Goal: Information Seeking & Learning: Learn about a topic

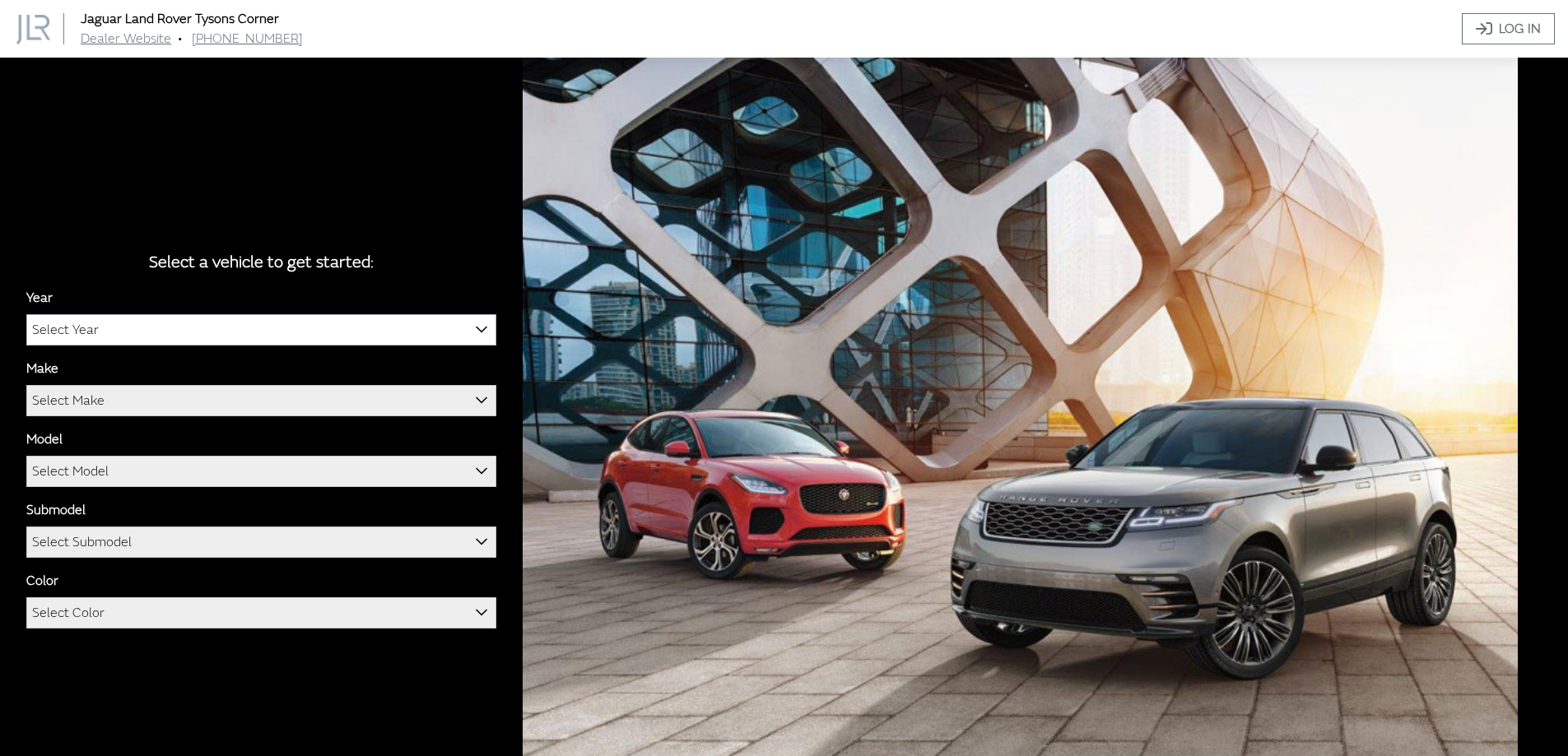
click at [344, 329] on span "Select Year" at bounding box center [261, 330] width 468 height 30
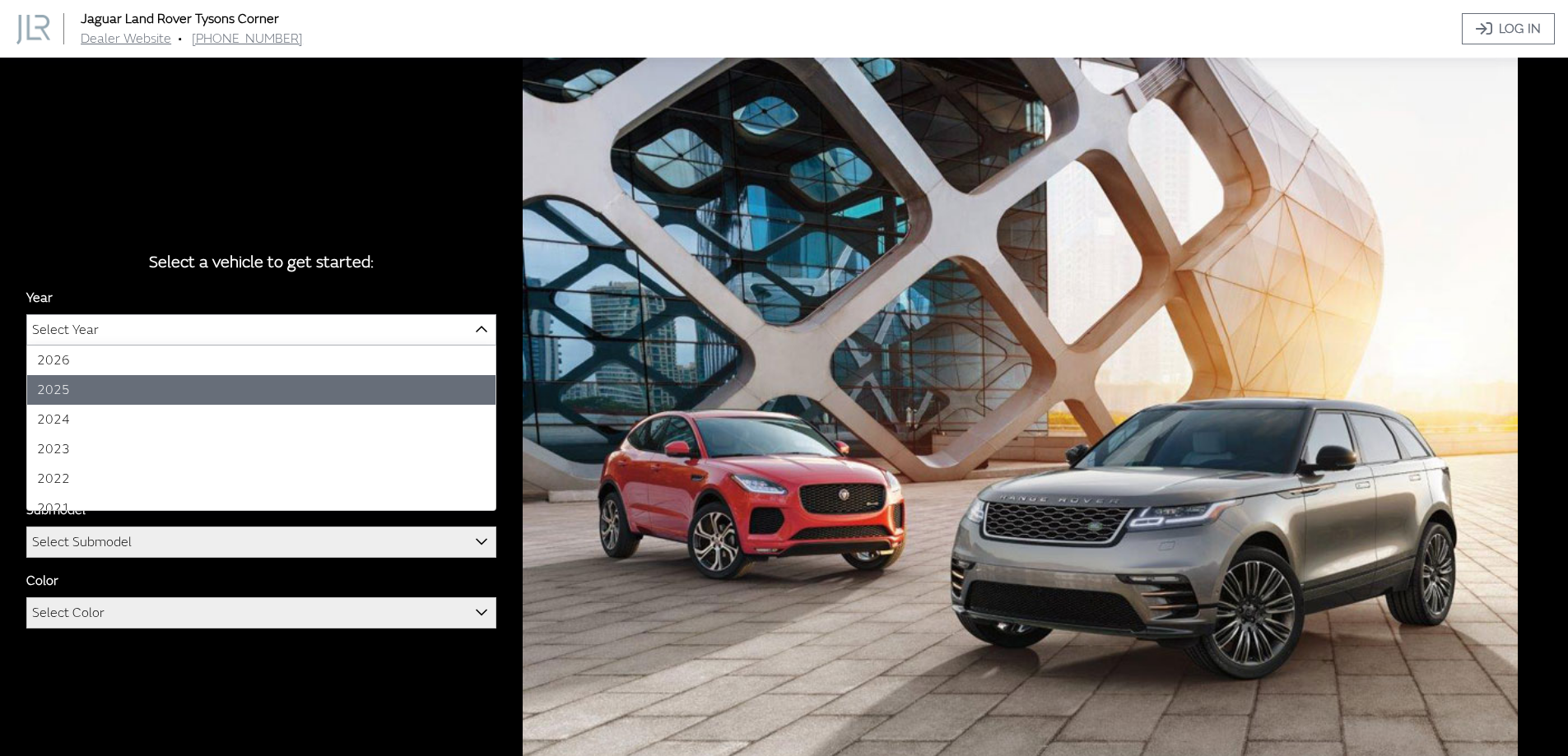
select select "43"
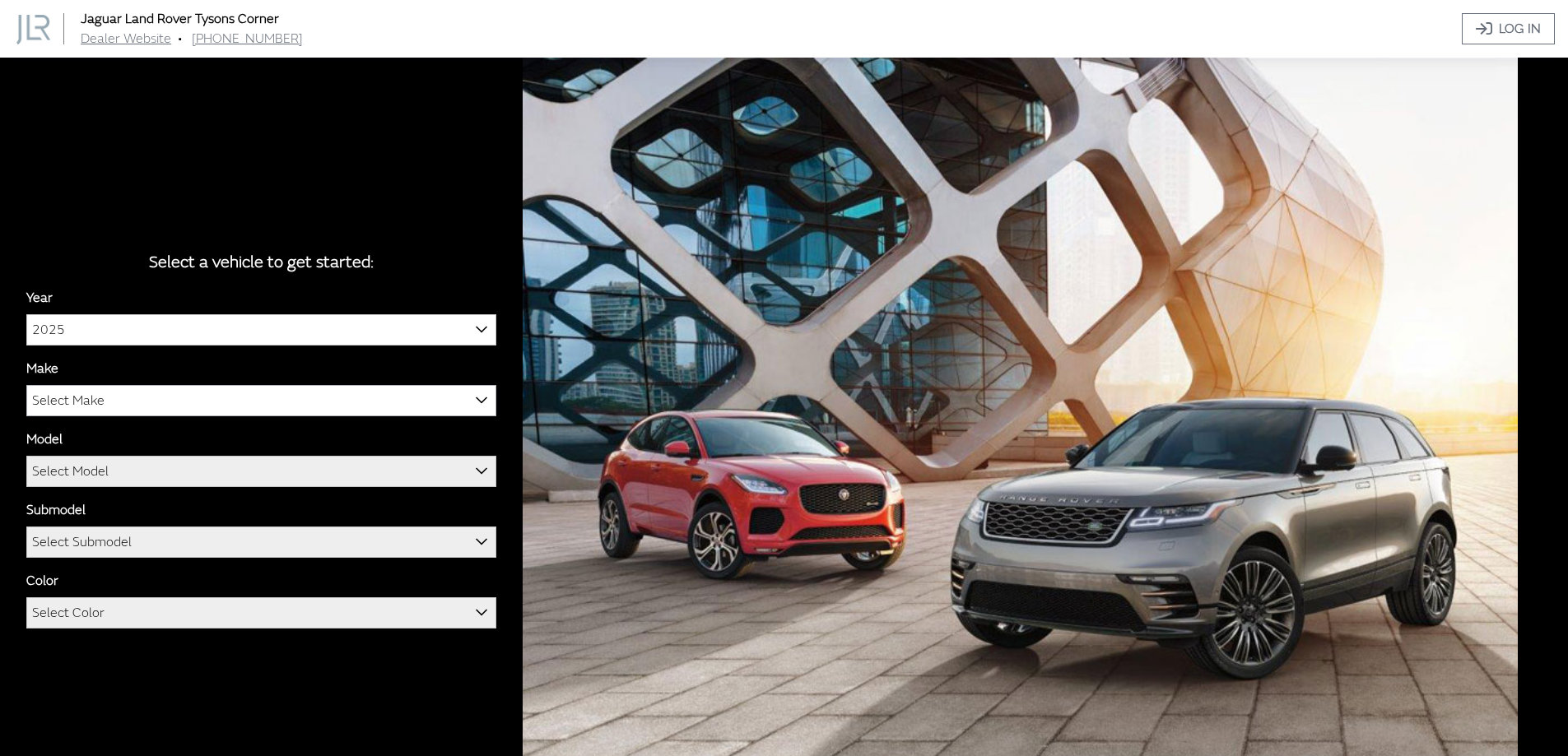
click at [203, 399] on span "Select Make" at bounding box center [261, 400] width 468 height 30
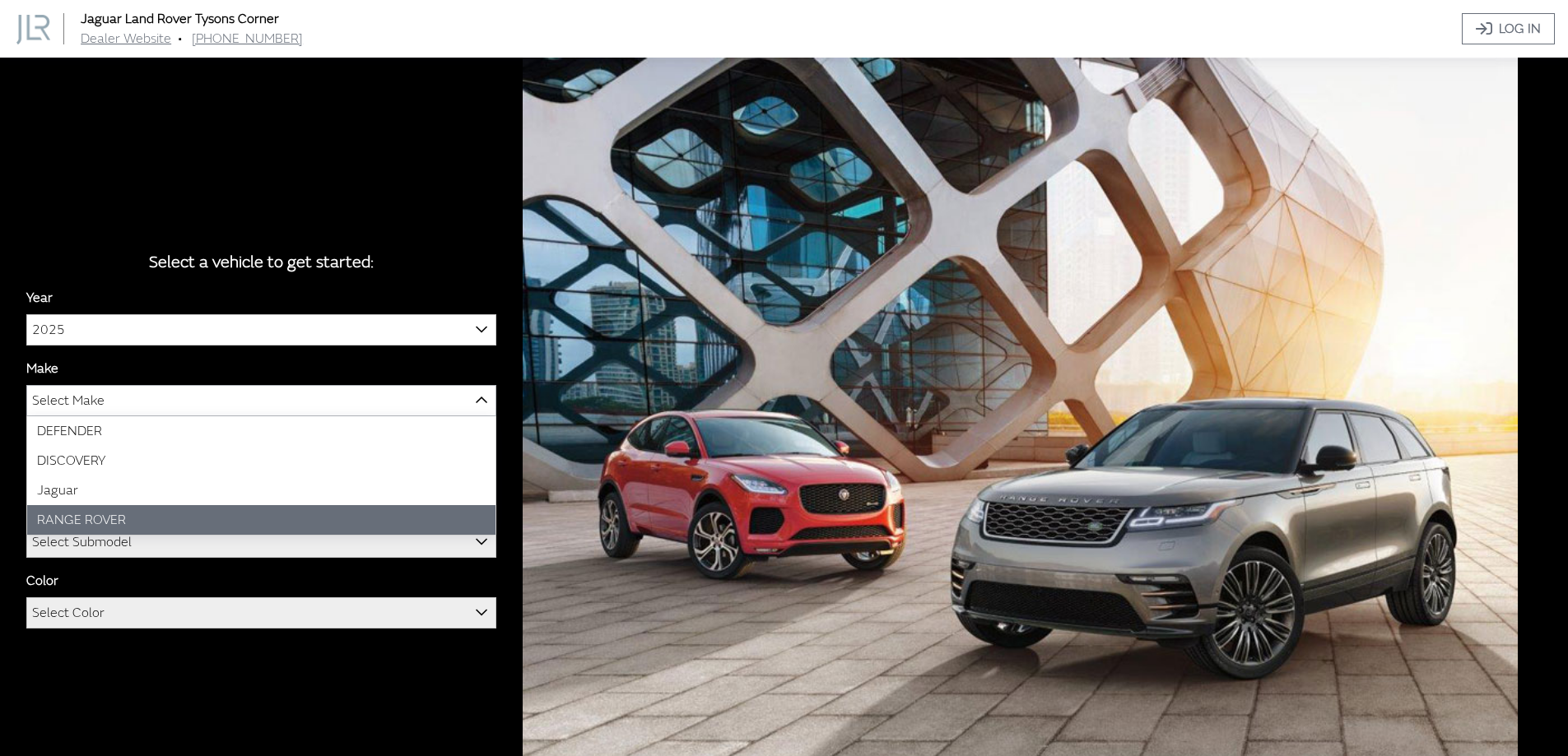
select select "66"
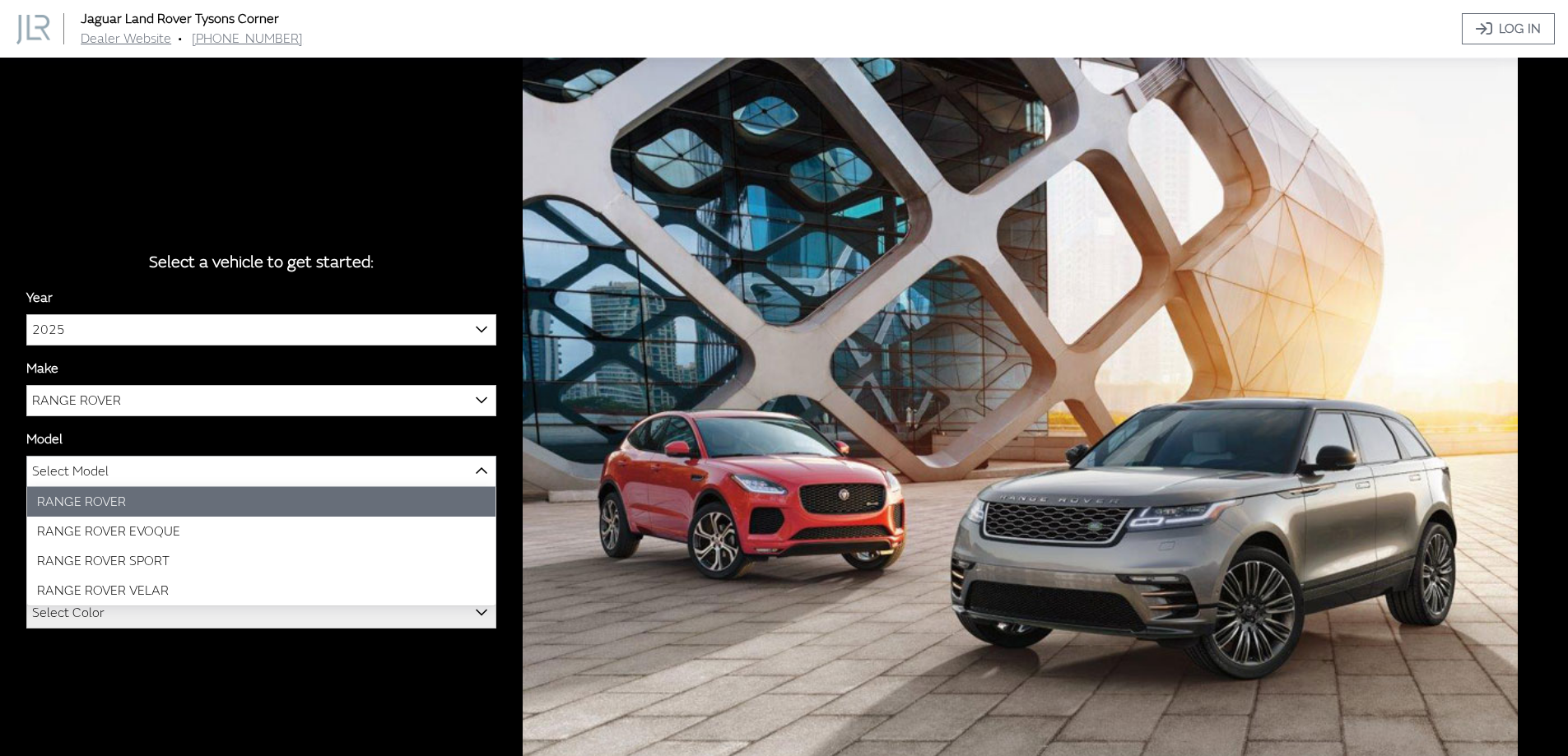
click at [183, 469] on span "Select Model" at bounding box center [261, 471] width 468 height 30
select select "1348"
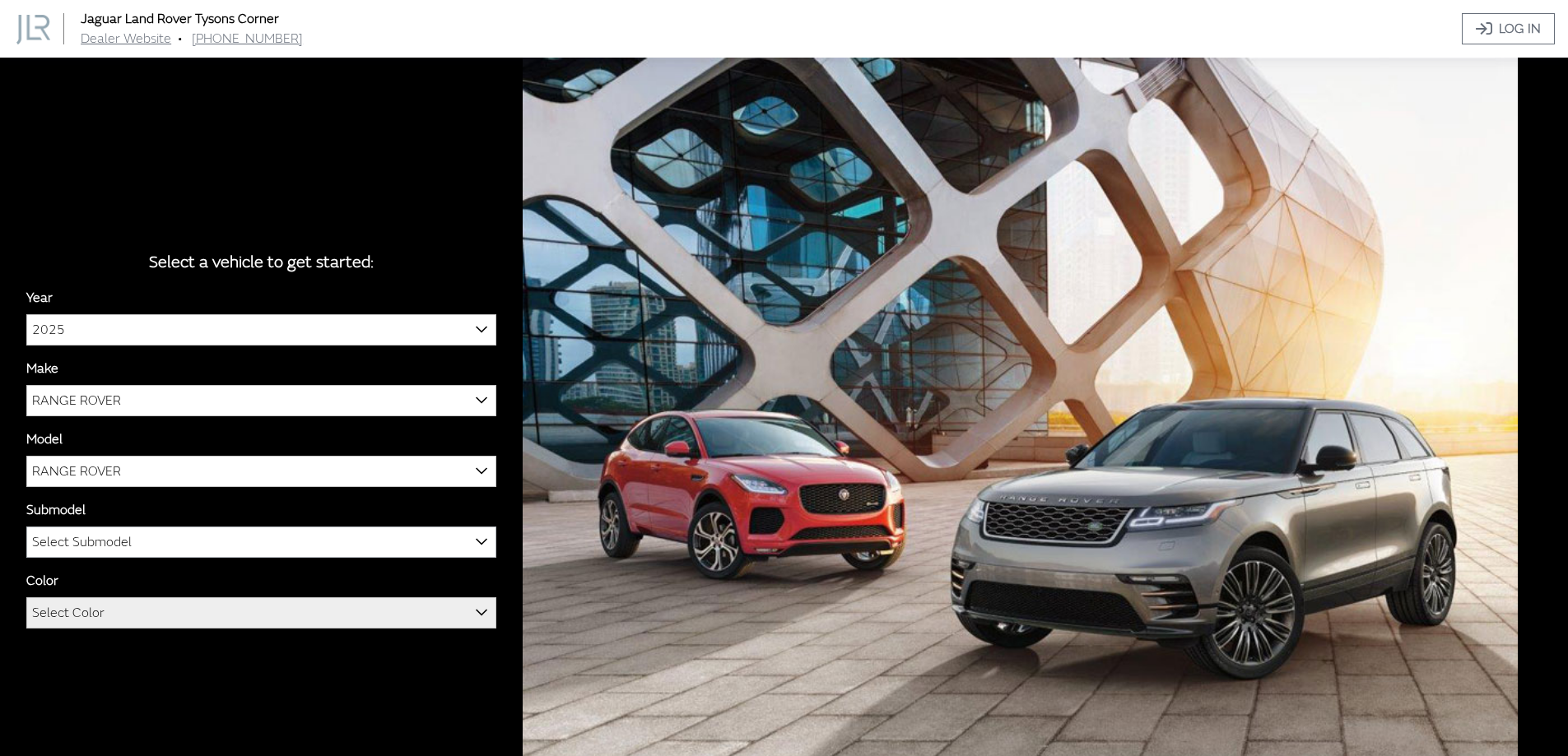
click at [178, 544] on span "Select Submodel" at bounding box center [261, 542] width 468 height 30
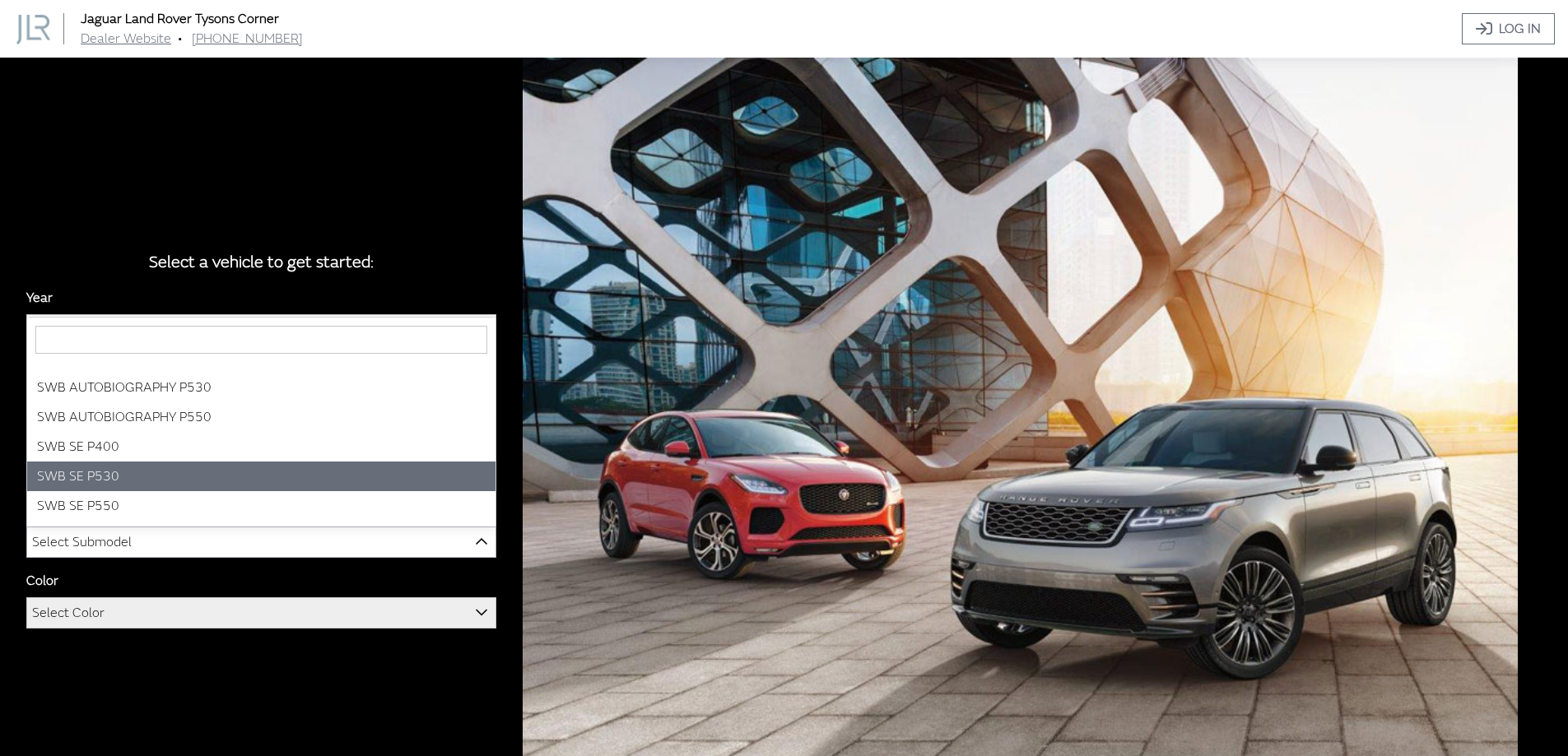
scroll to position [161, 0]
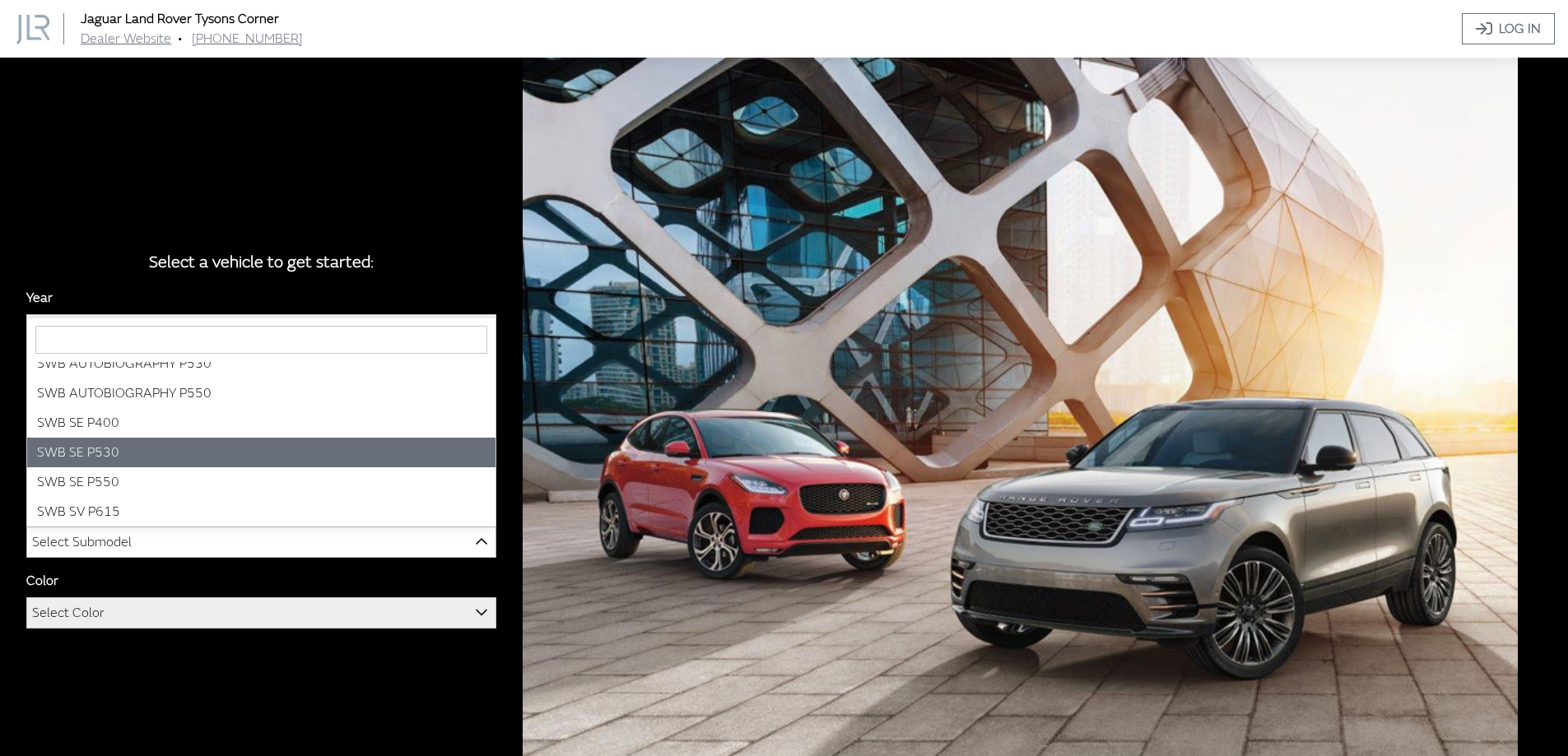
select select "3881"
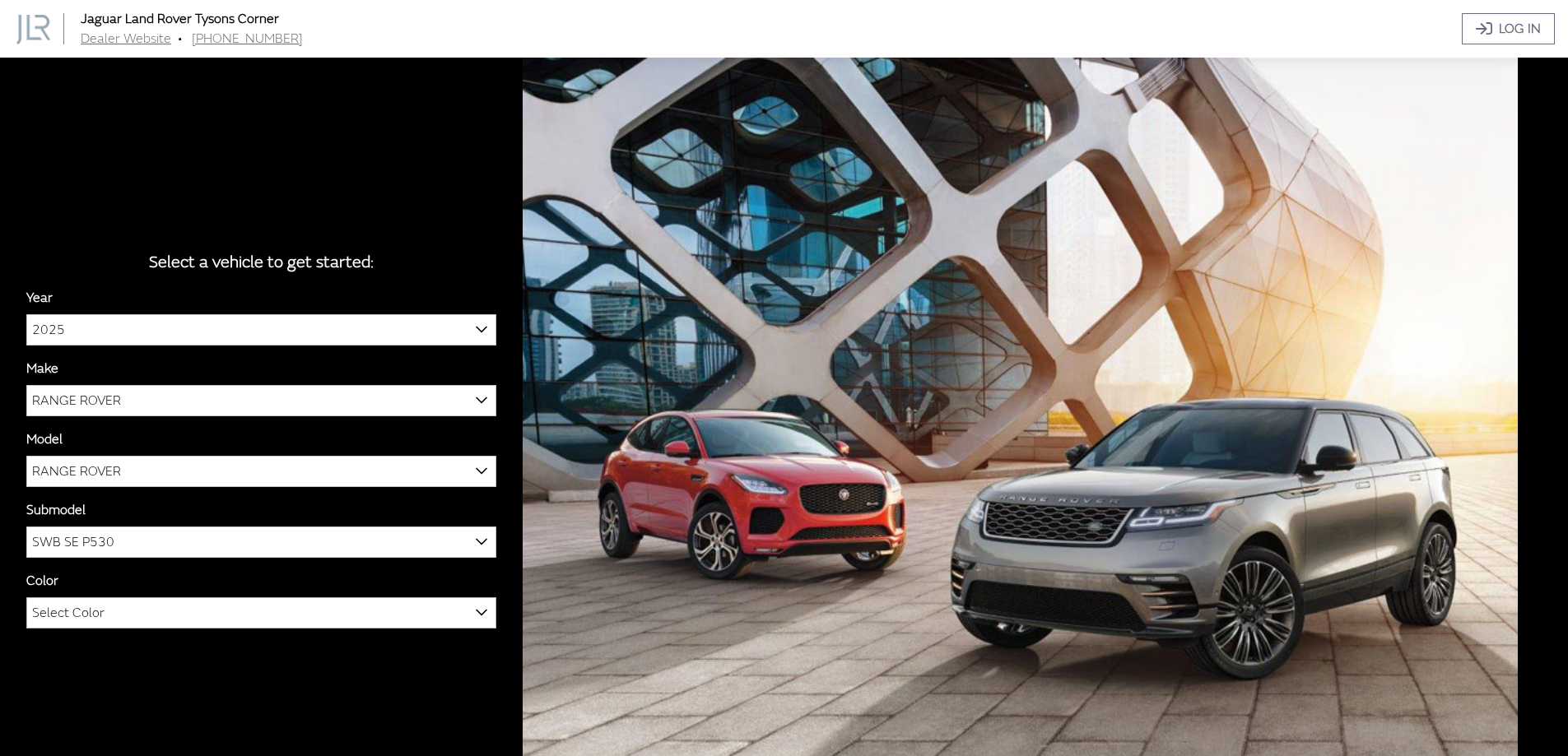
click at [177, 616] on span "Select Color" at bounding box center [261, 613] width 468 height 30
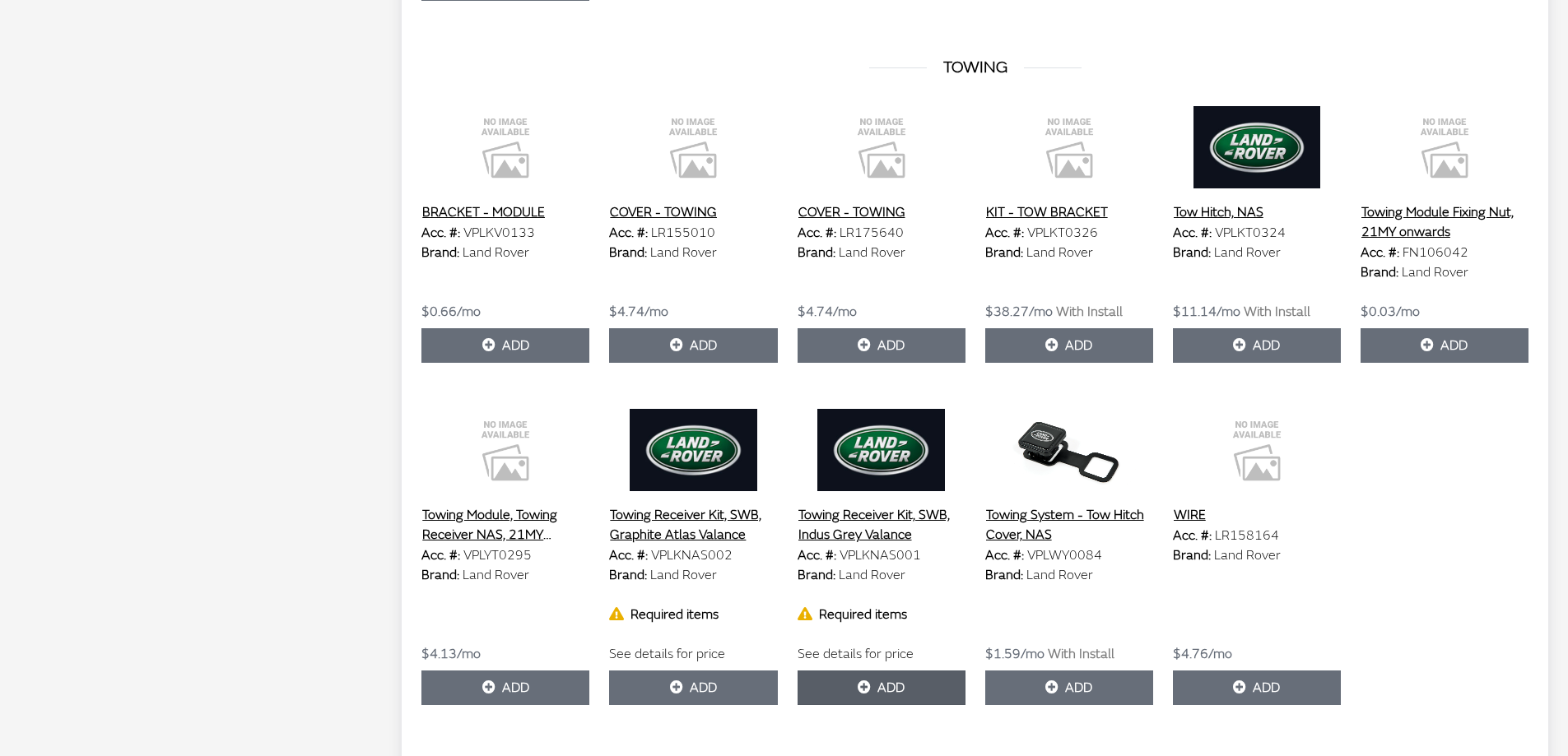
scroll to position [4935, 0]
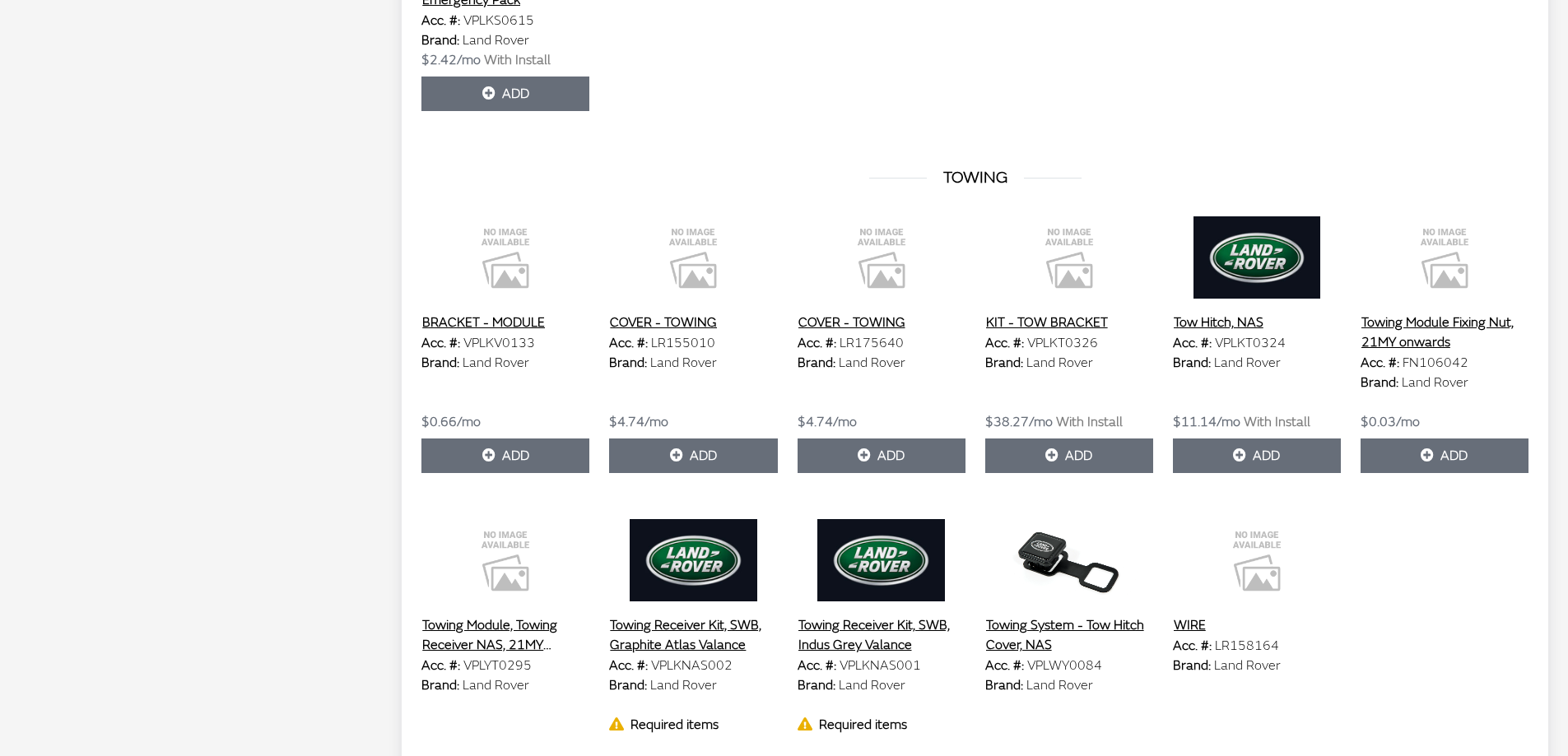
click at [1230, 324] on button "Tow Hitch, NAS" at bounding box center [1218, 323] width 91 height 21
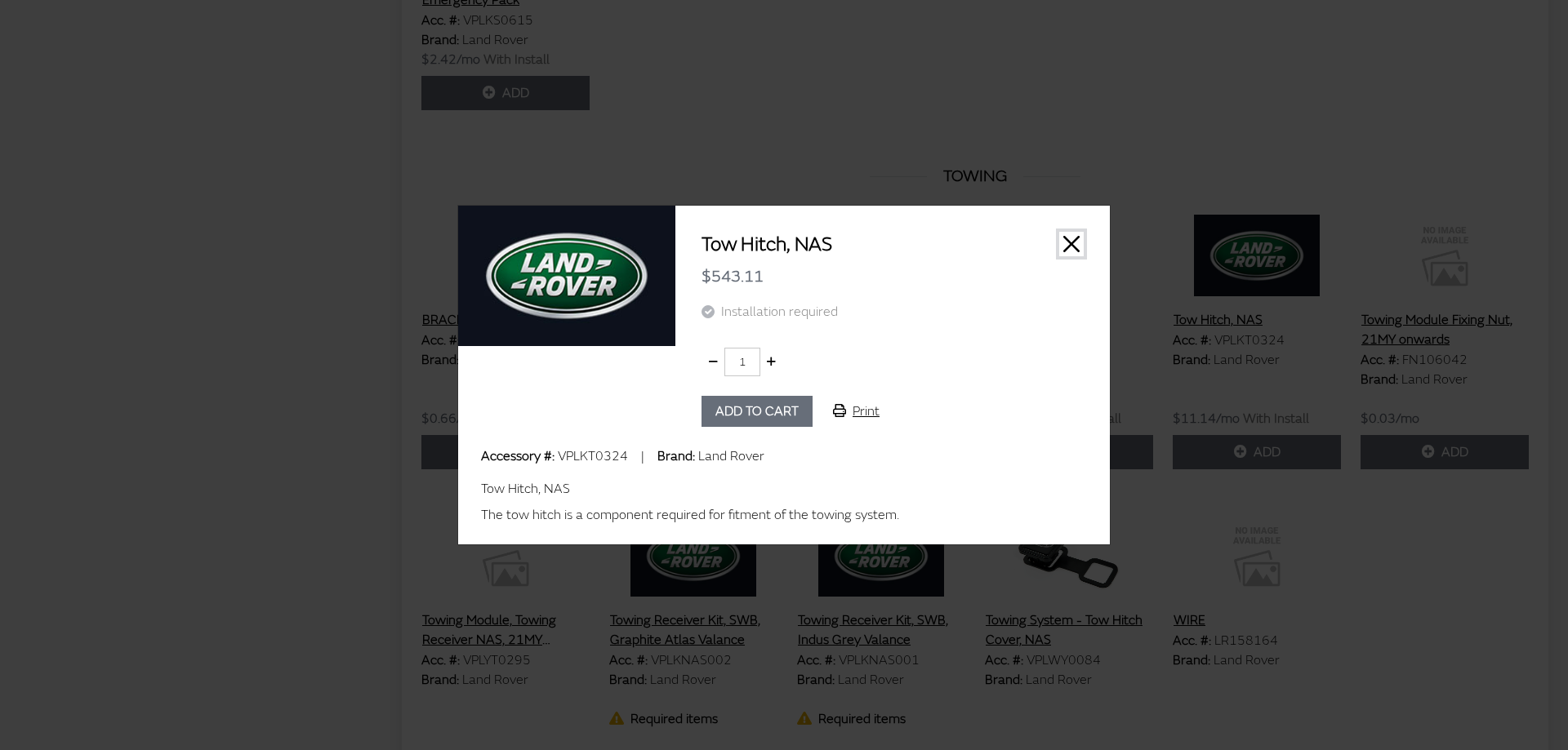
click at [1075, 238] on button "Close" at bounding box center [1071, 244] width 25 height 25
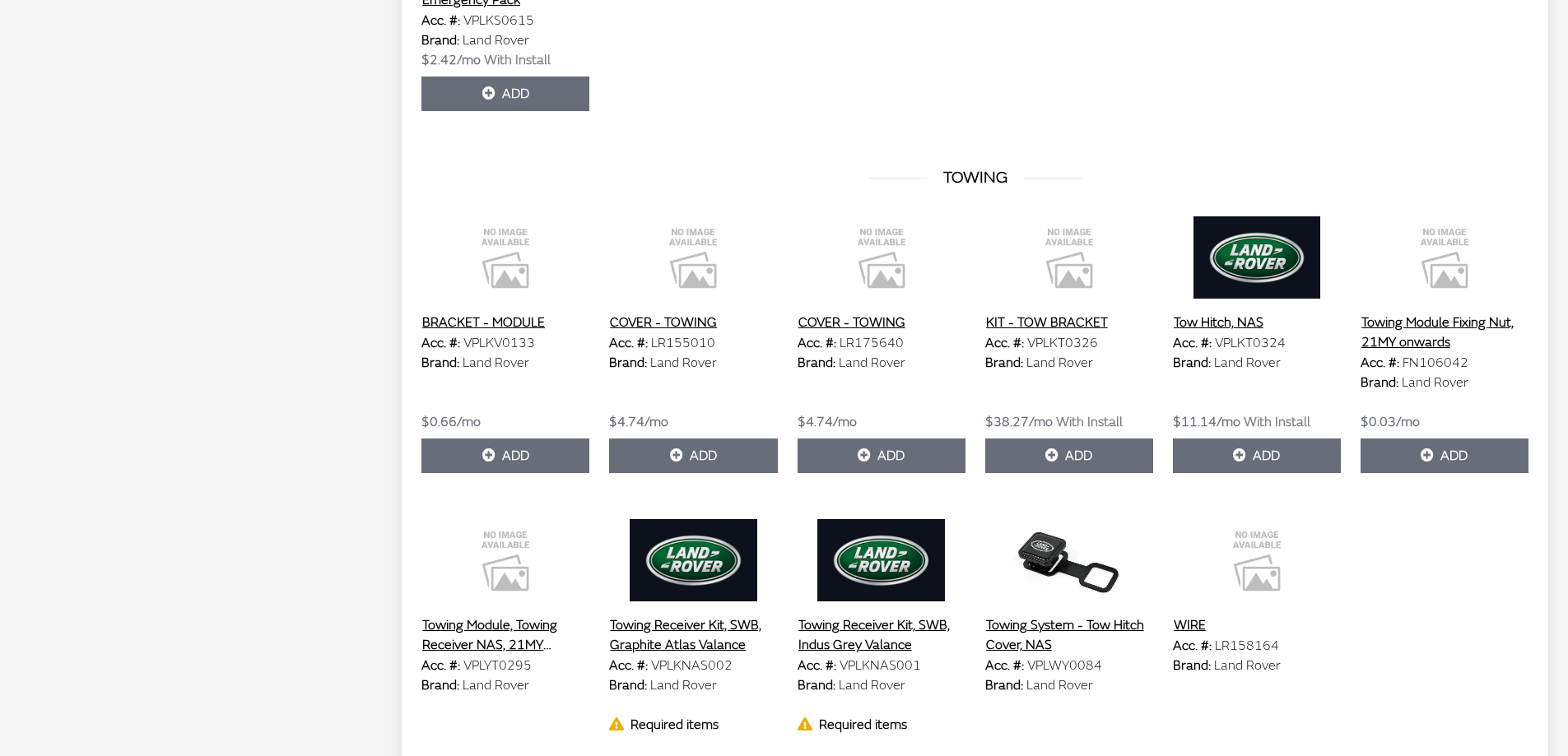
click at [1418, 336] on button "Towing Module Fixing Nut, 21MY onwards" at bounding box center [1444, 333] width 168 height 41
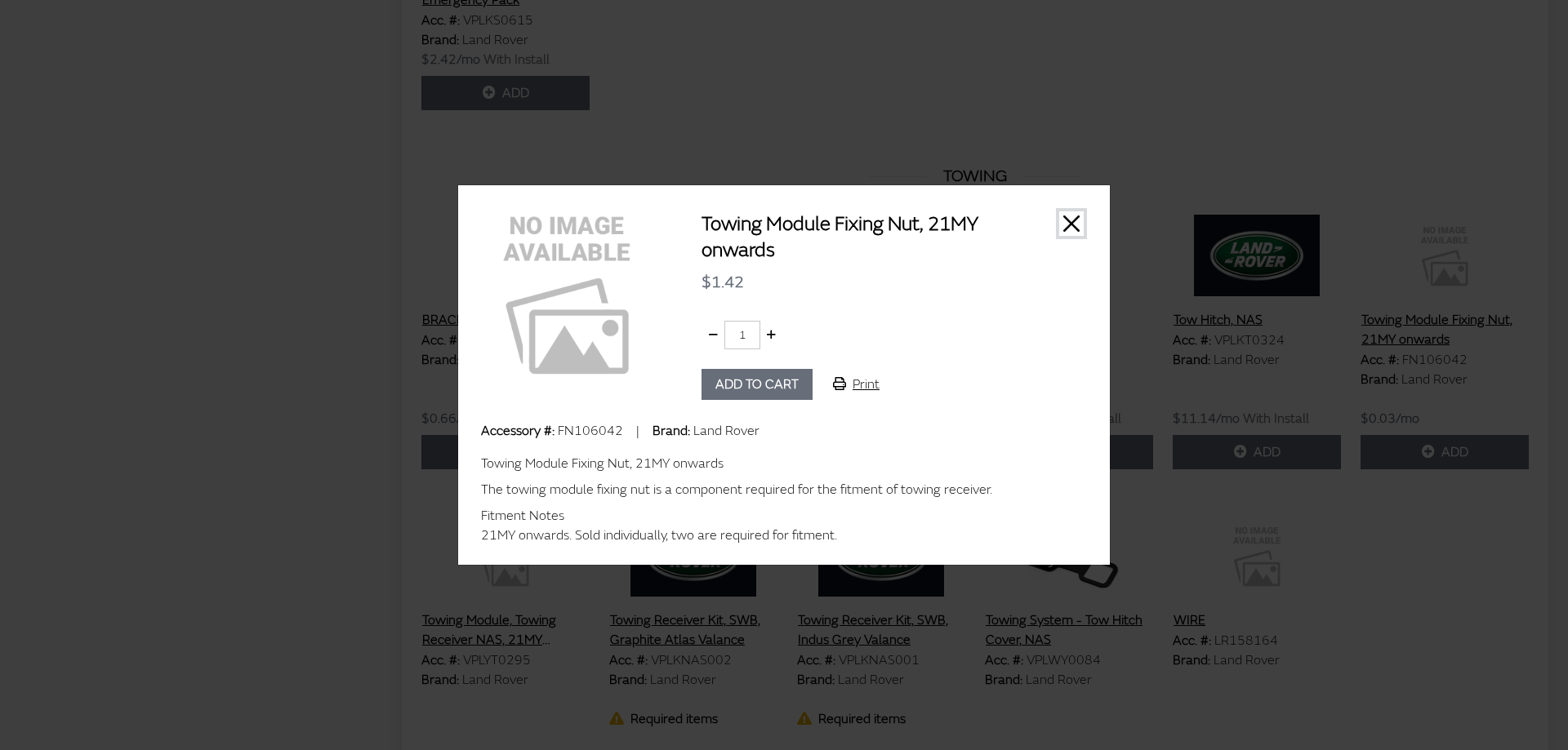
click at [1080, 225] on button "Close" at bounding box center [1071, 224] width 25 height 25
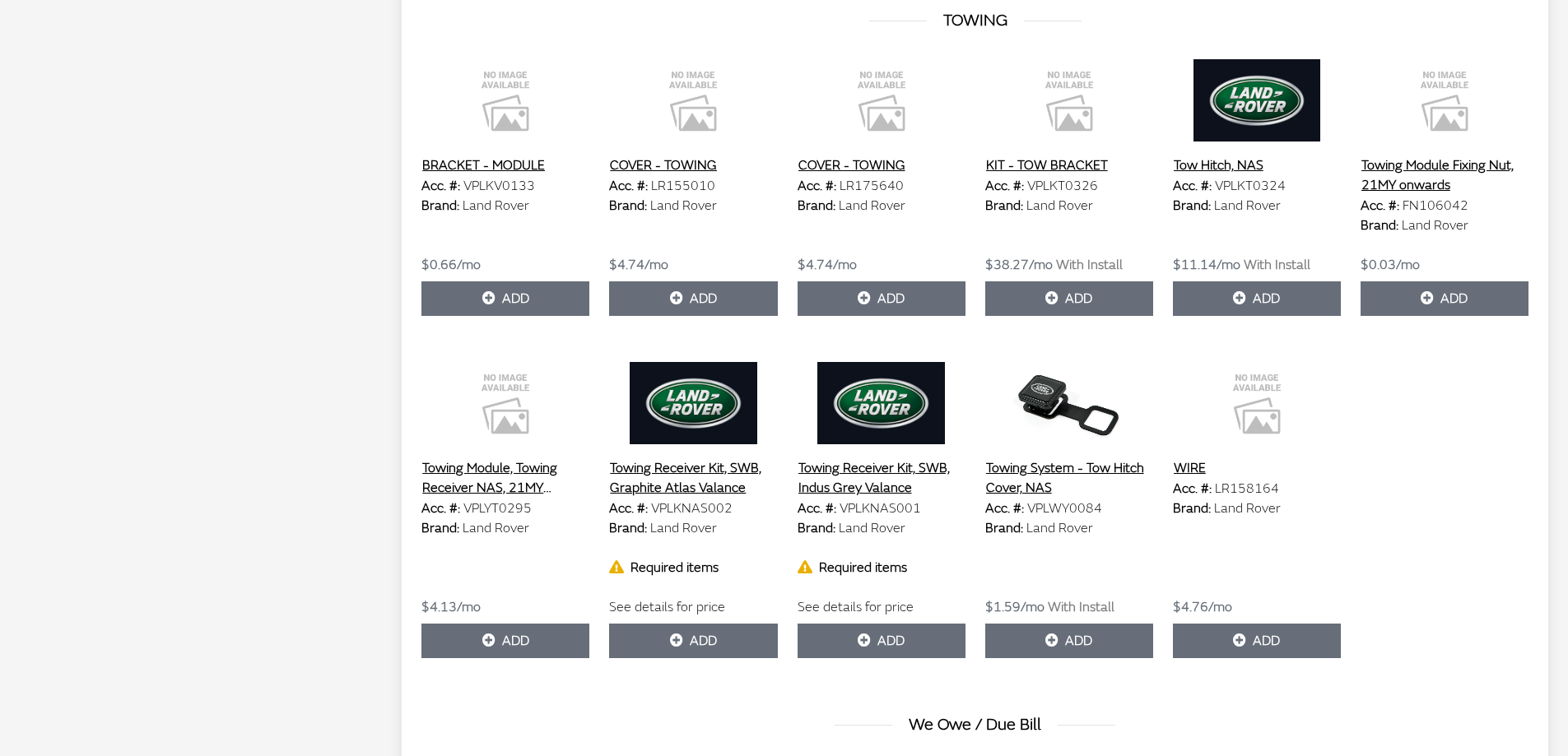
scroll to position [5100, 0]
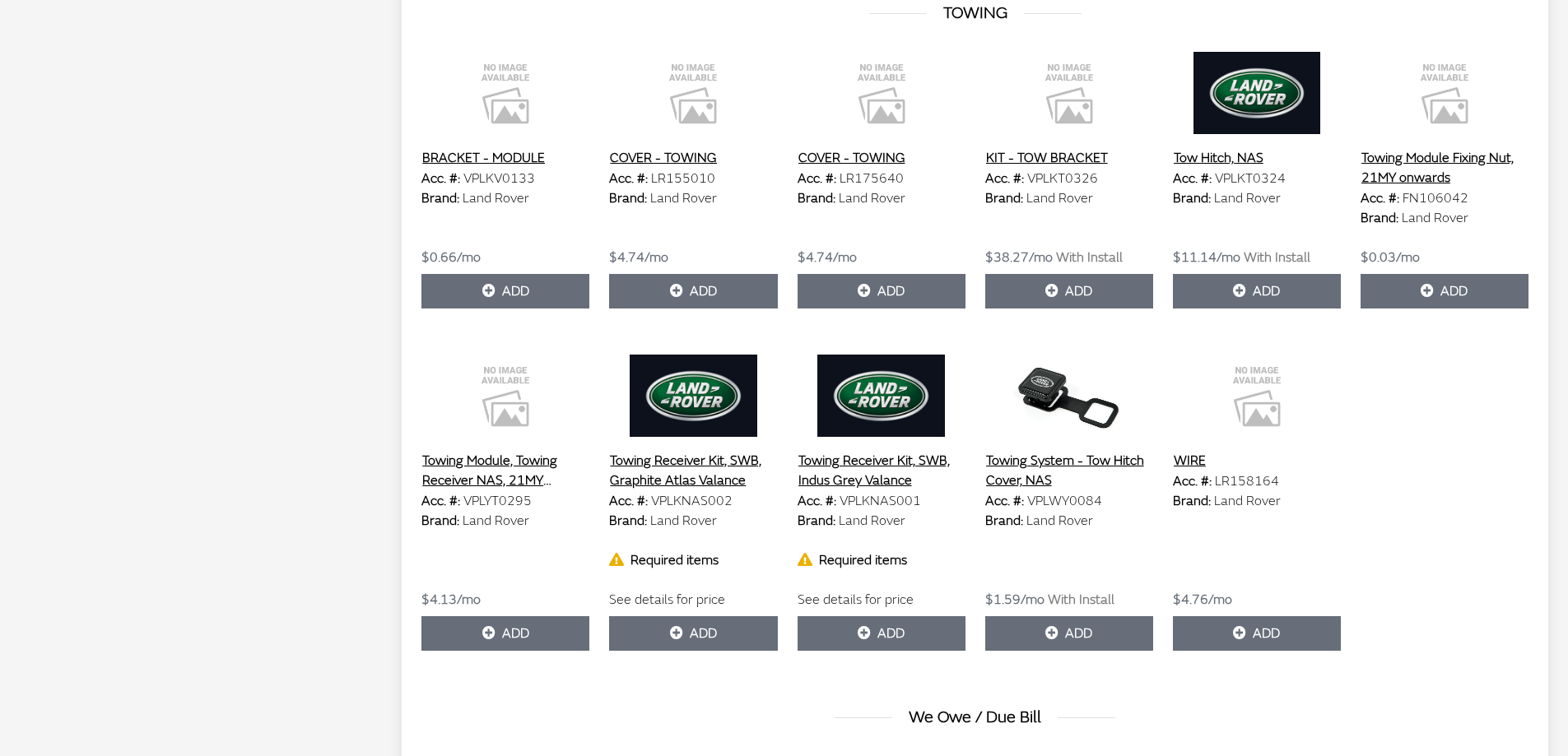
click at [662, 475] on button "Towing Receiver Kit, SWB, Graphite Atlas Valance" at bounding box center [693, 470] width 168 height 41
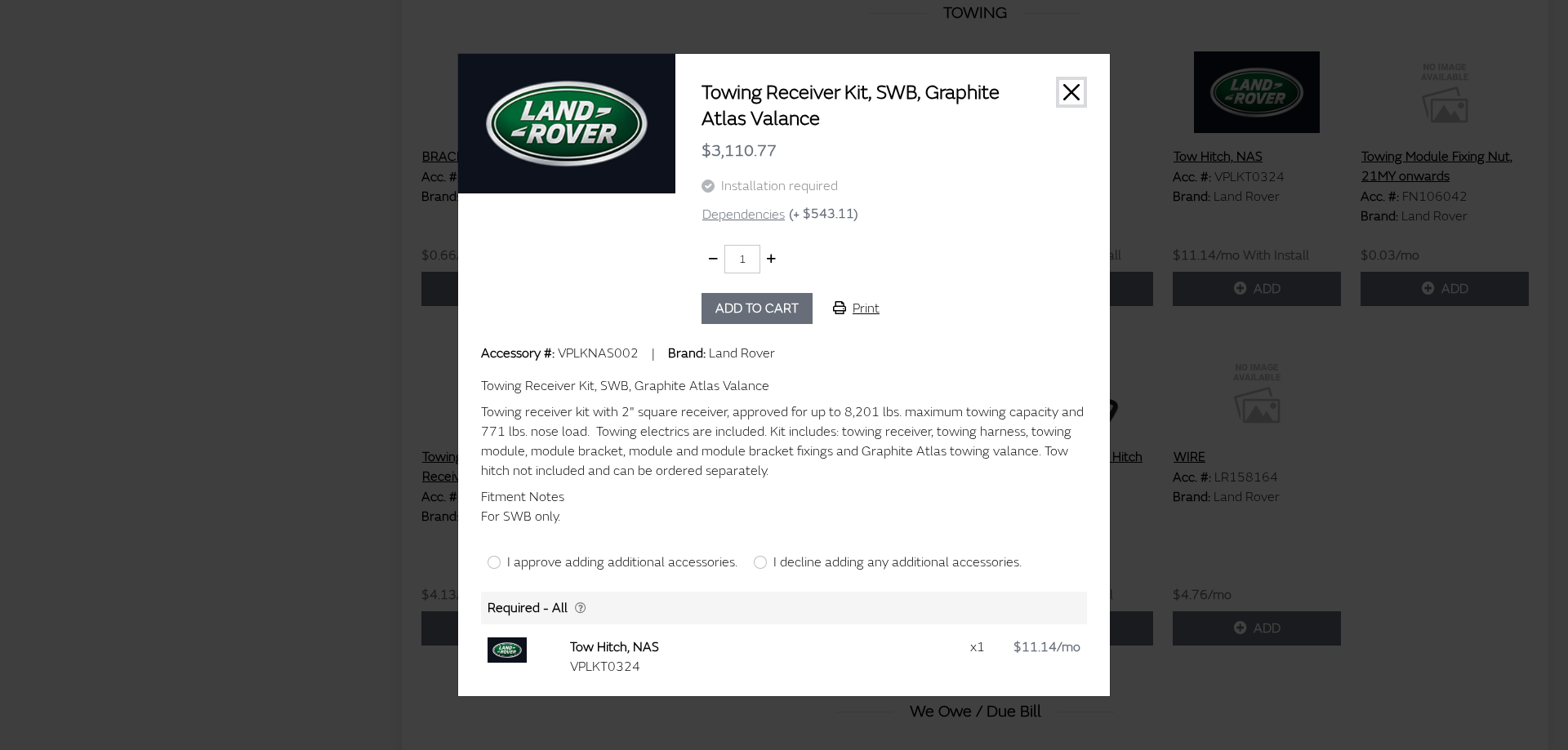
click at [1066, 86] on button "Close" at bounding box center [1071, 92] width 25 height 25
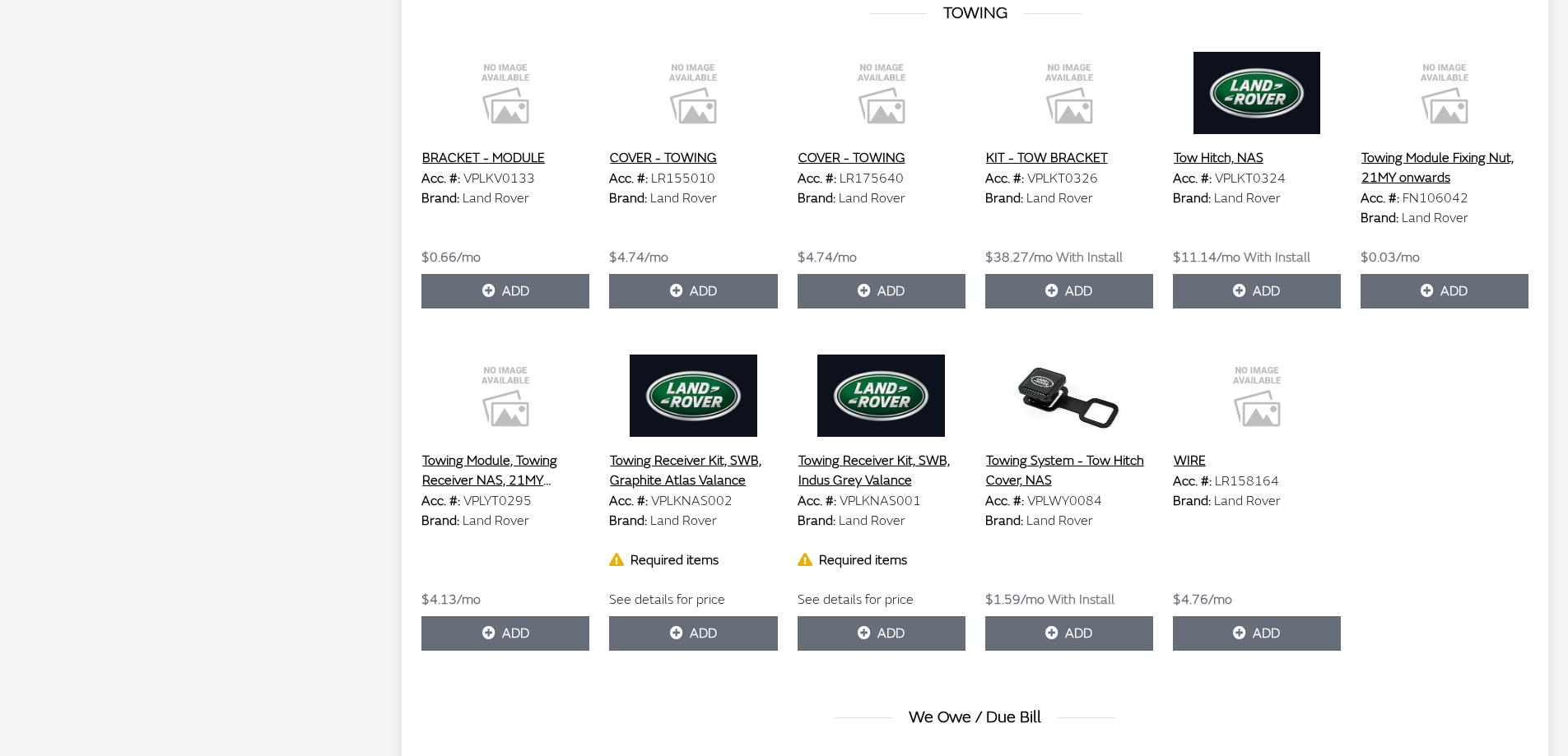
click at [872, 472] on button "Towing Receiver Kit, SWB, Indus Grey Valance" at bounding box center [882, 470] width 168 height 41
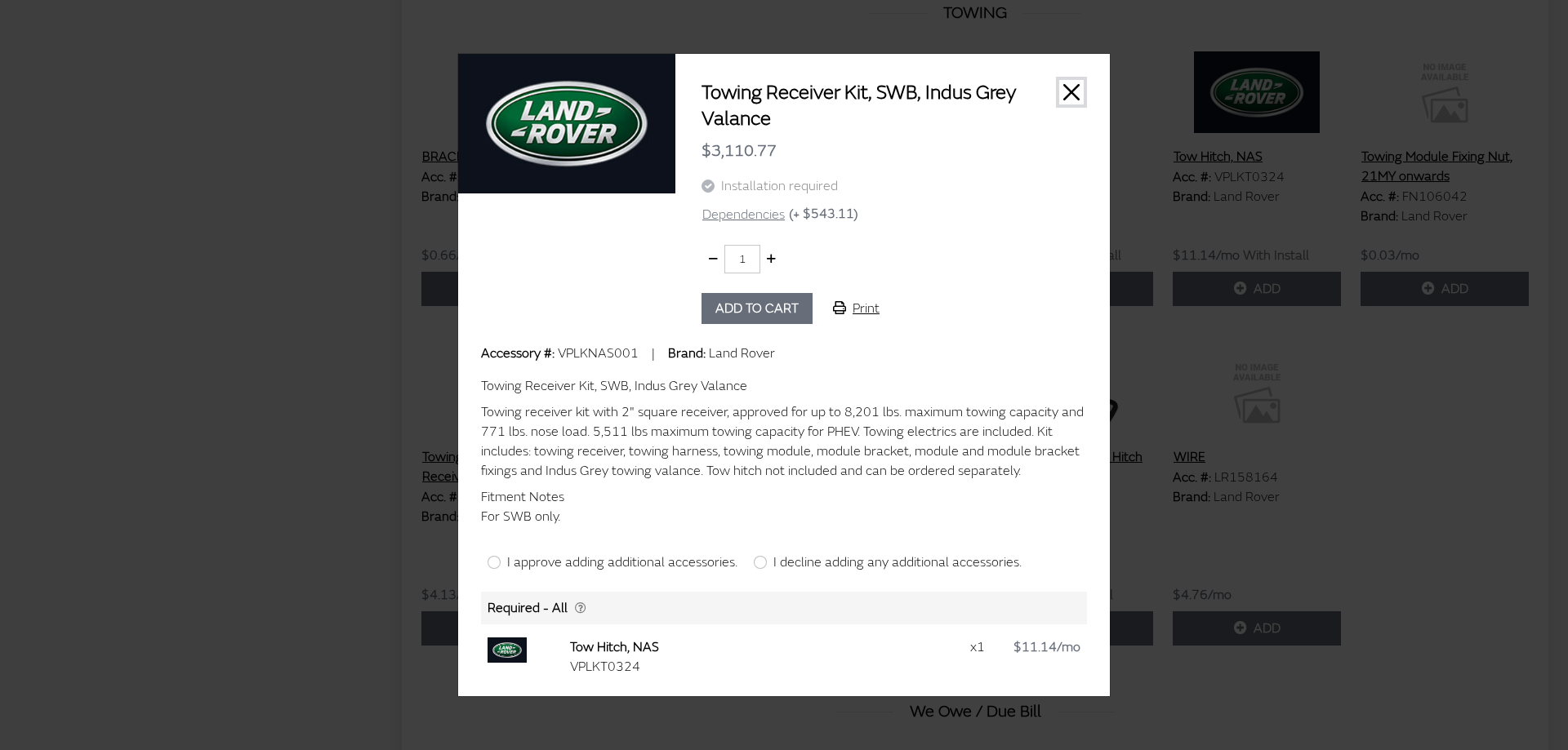
click at [1077, 92] on button "Close" at bounding box center [1071, 92] width 25 height 25
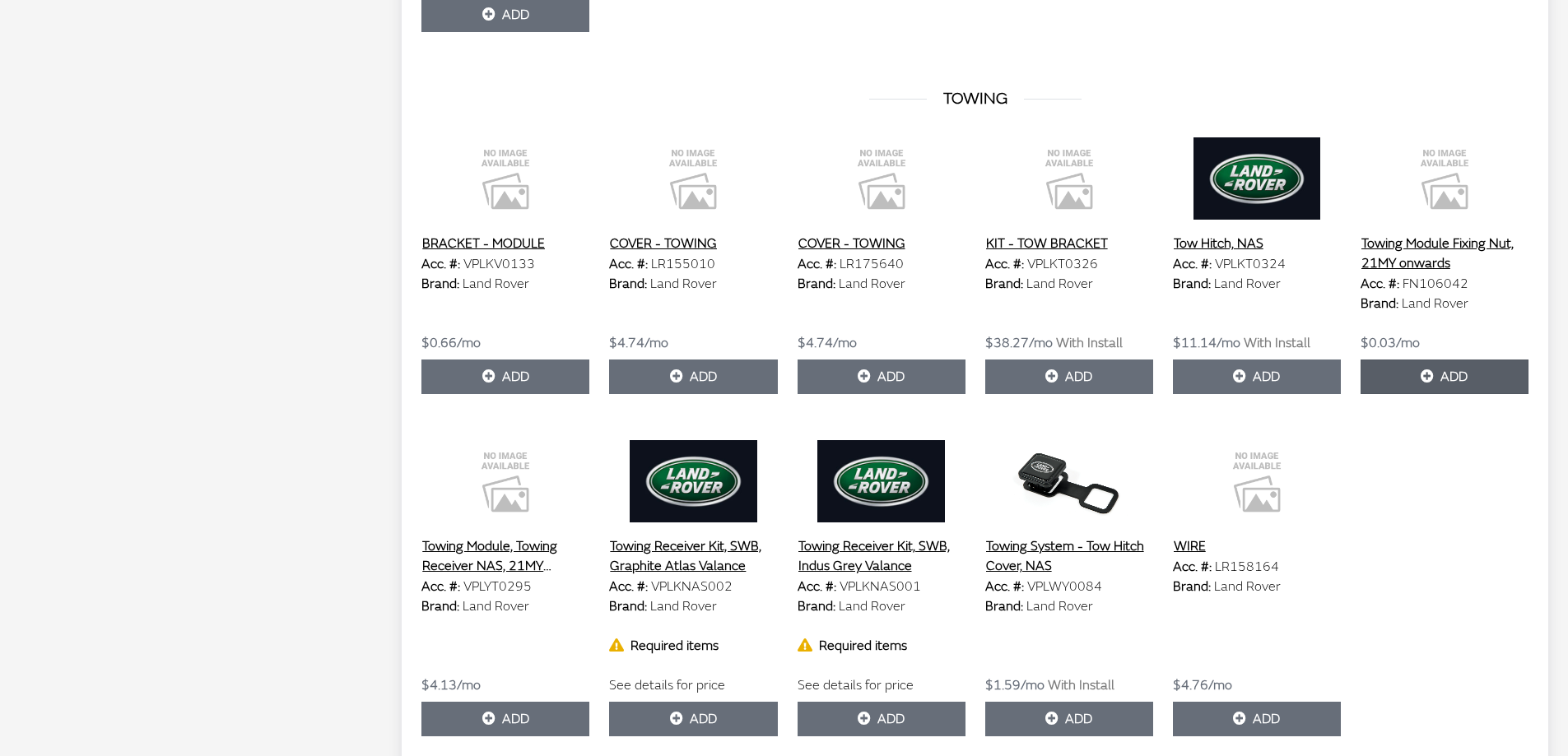
scroll to position [5018, 0]
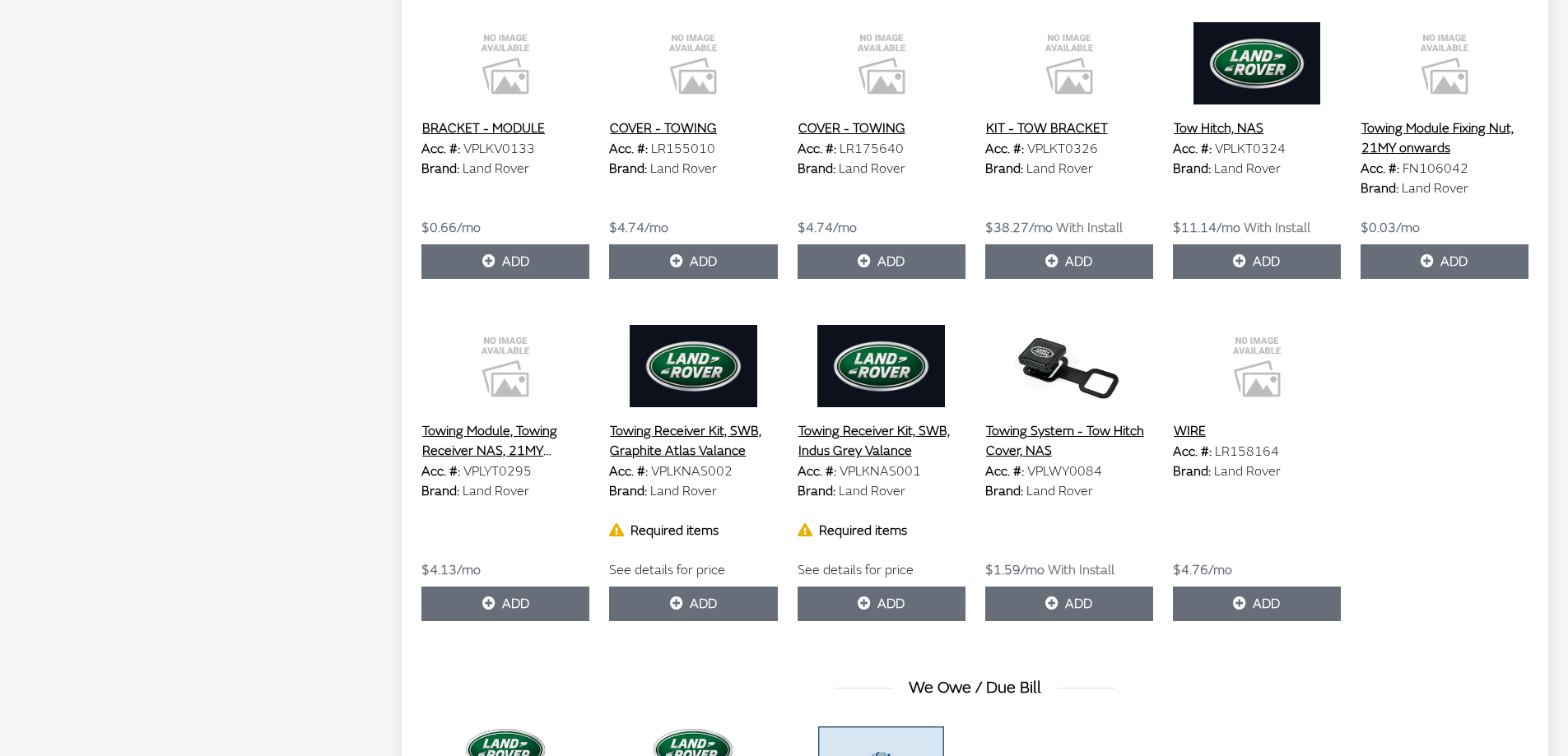
scroll to position [5182, 0]
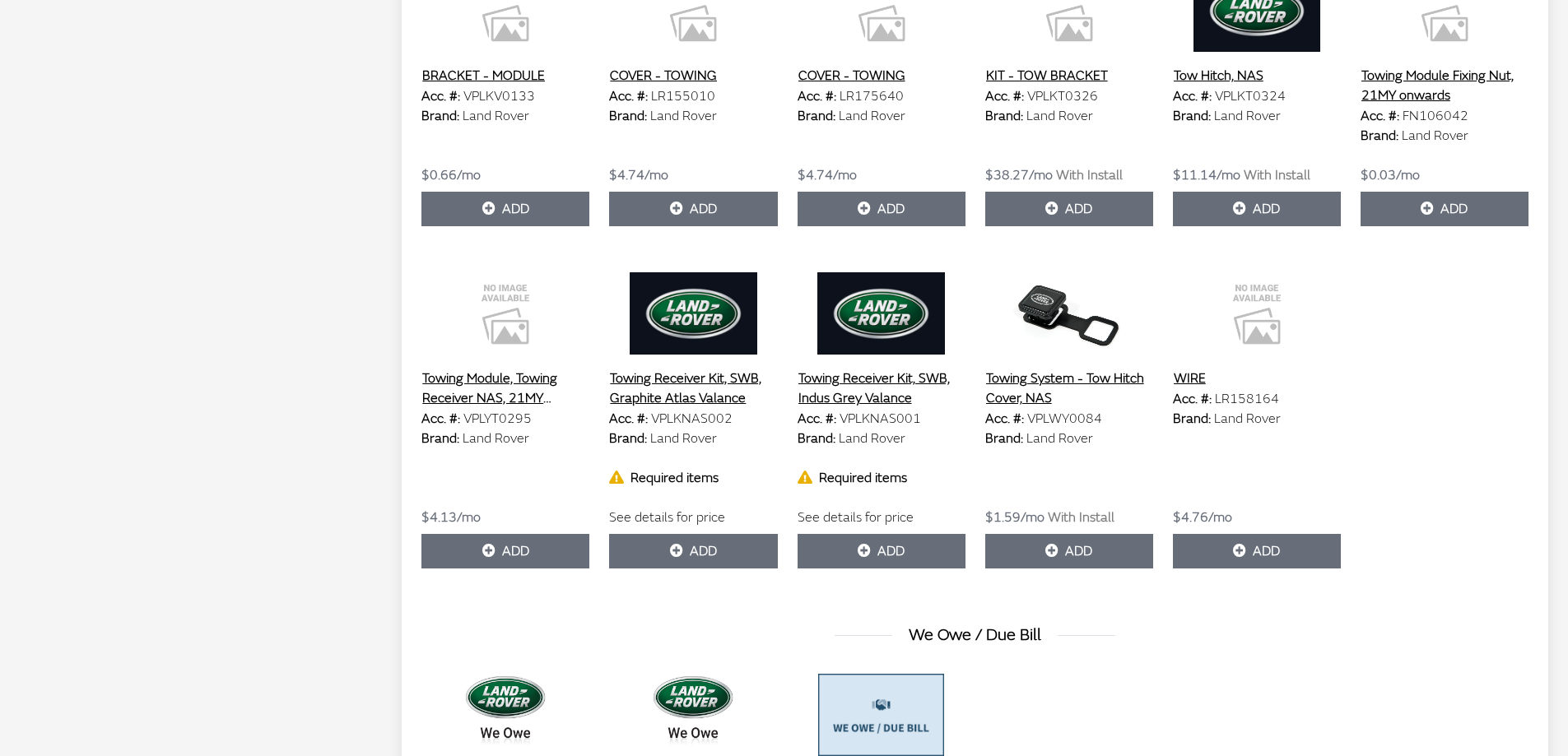
click at [473, 394] on button "Towing Module, Towing Receiver NAS, 21MY onwards" at bounding box center [505, 388] width 168 height 41
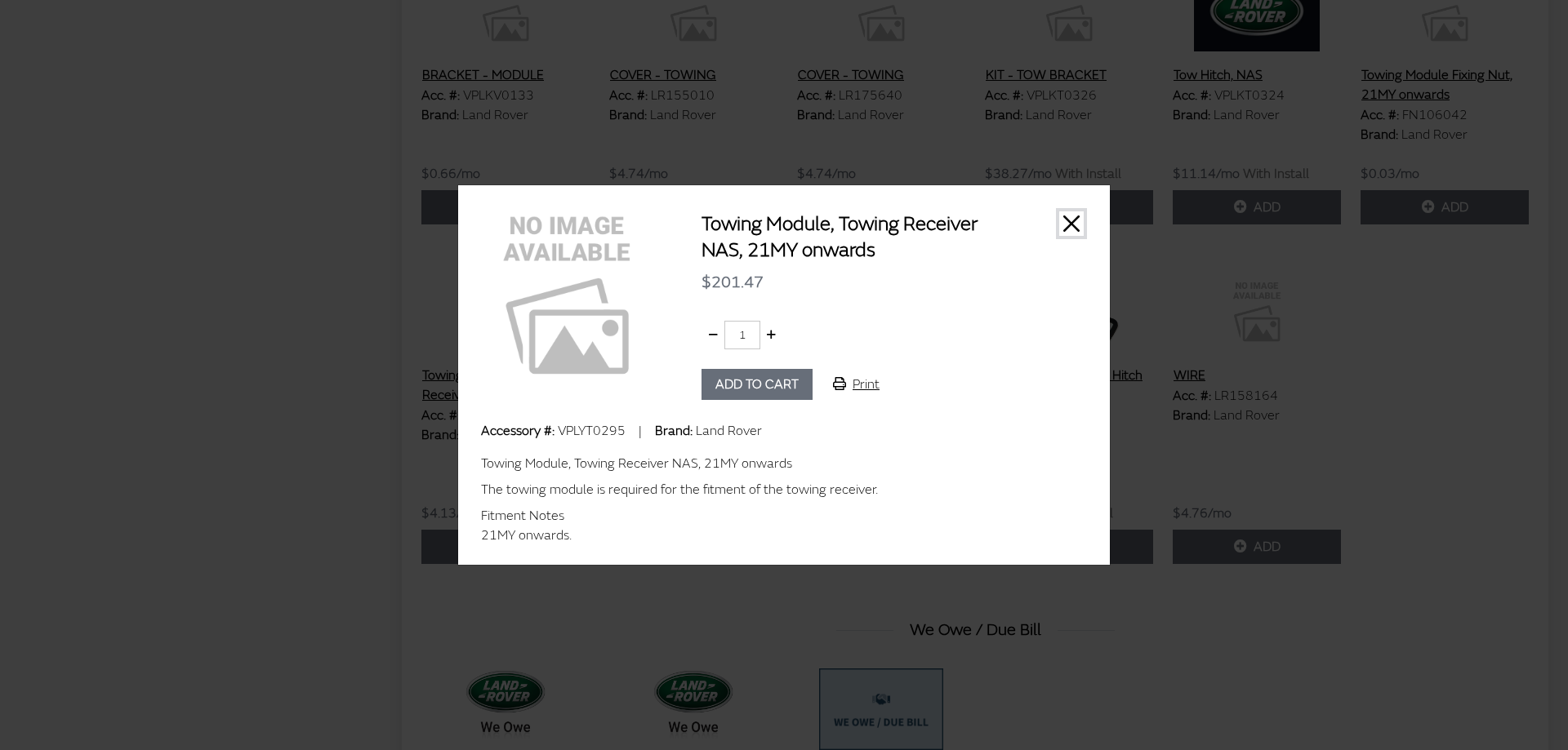
click at [1068, 225] on button "Close" at bounding box center [1071, 224] width 25 height 25
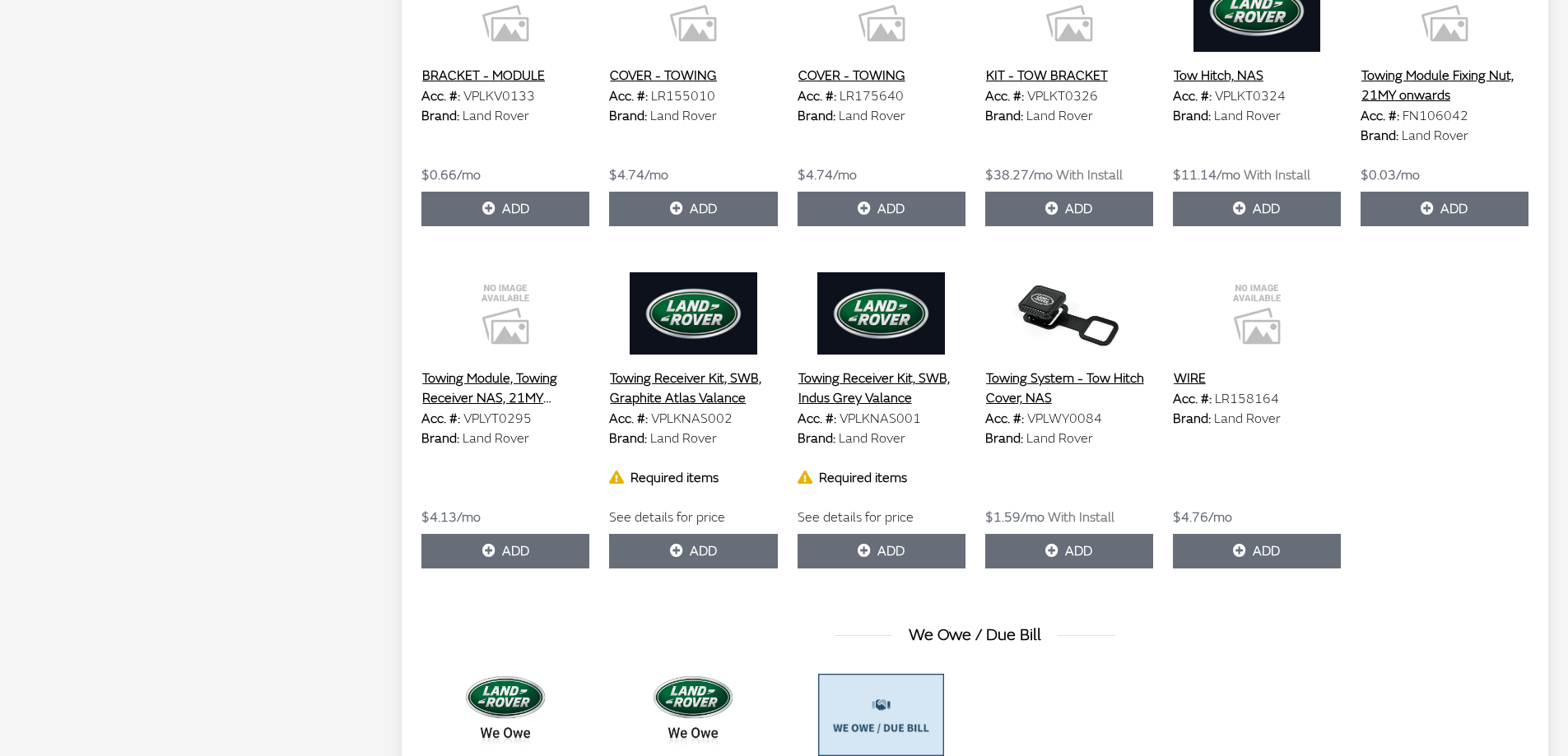
click at [681, 402] on button "Towing Receiver Kit, SWB, Graphite Atlas Valance" at bounding box center [693, 388] width 168 height 41
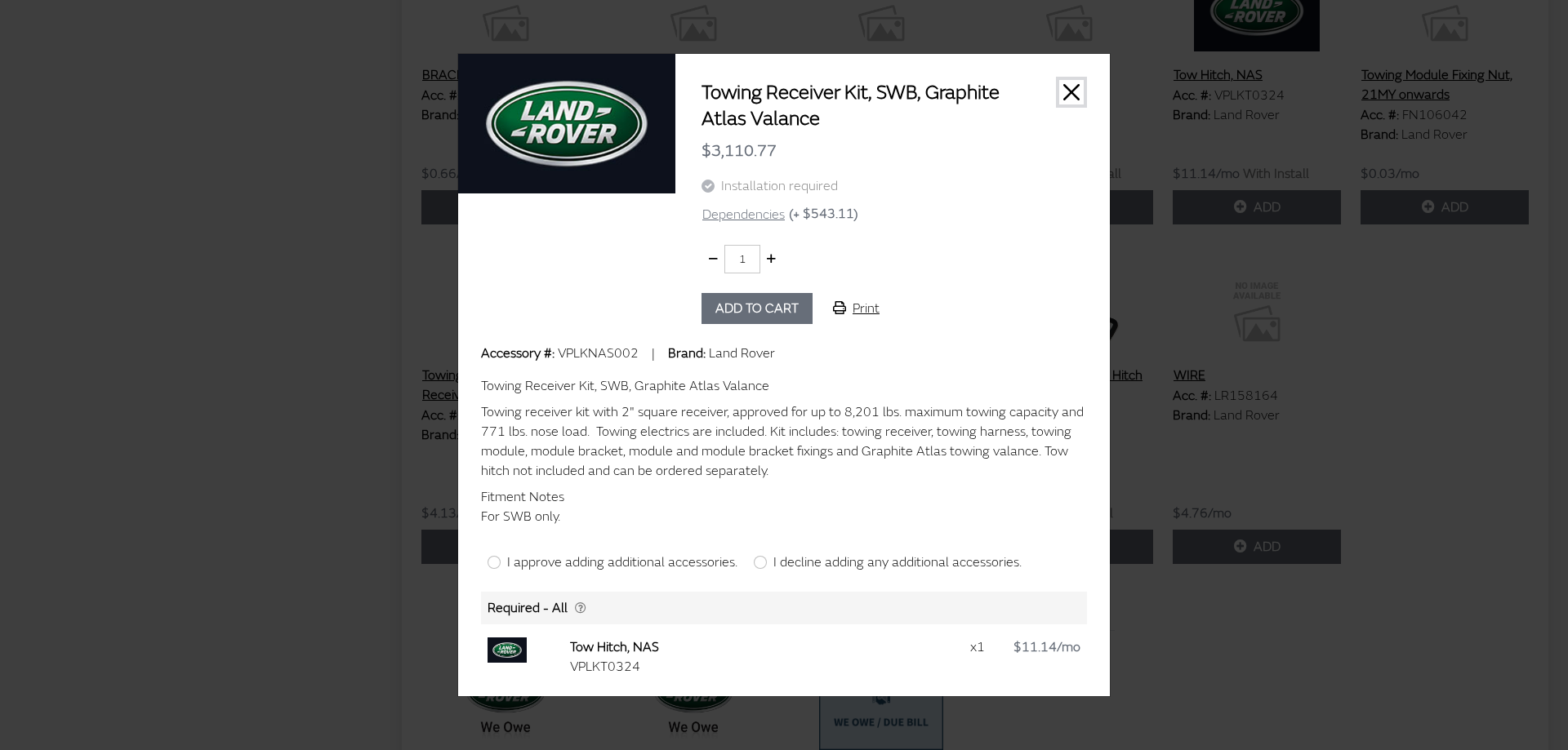
drag, startPoint x: 1064, startPoint y: 94, endPoint x: 1095, endPoint y: 133, distance: 49.8
click at [1095, 133] on div "Towing Receiver Kit, SWB, Graphite Atlas Valance $3,110.77 Installation require…" at bounding box center [892, 202] width 434 height 244
click at [1069, 88] on button "Close" at bounding box center [1071, 92] width 25 height 25
